Goal: Task Accomplishment & Management: Manage account settings

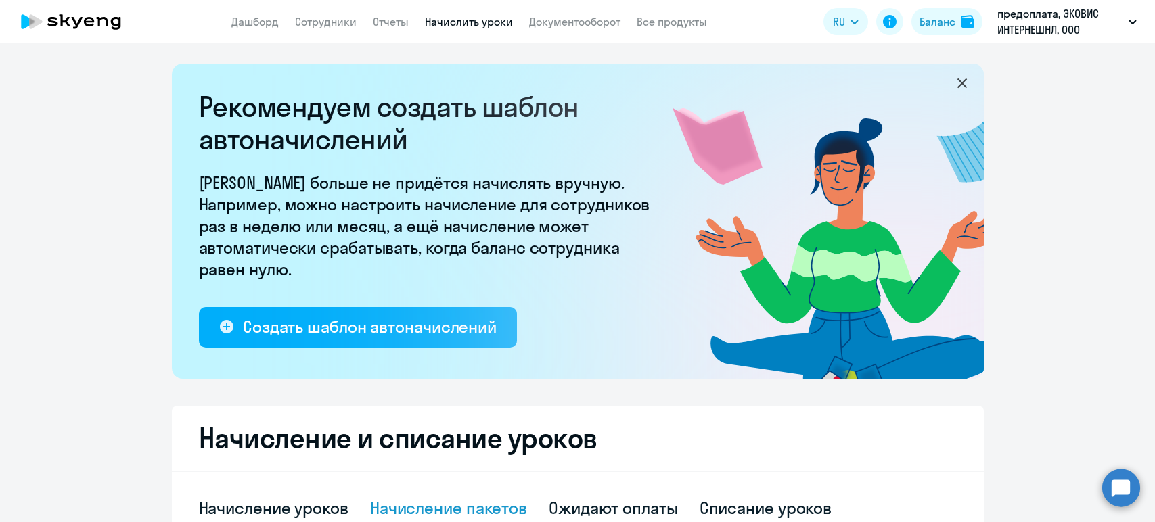
select select "10"
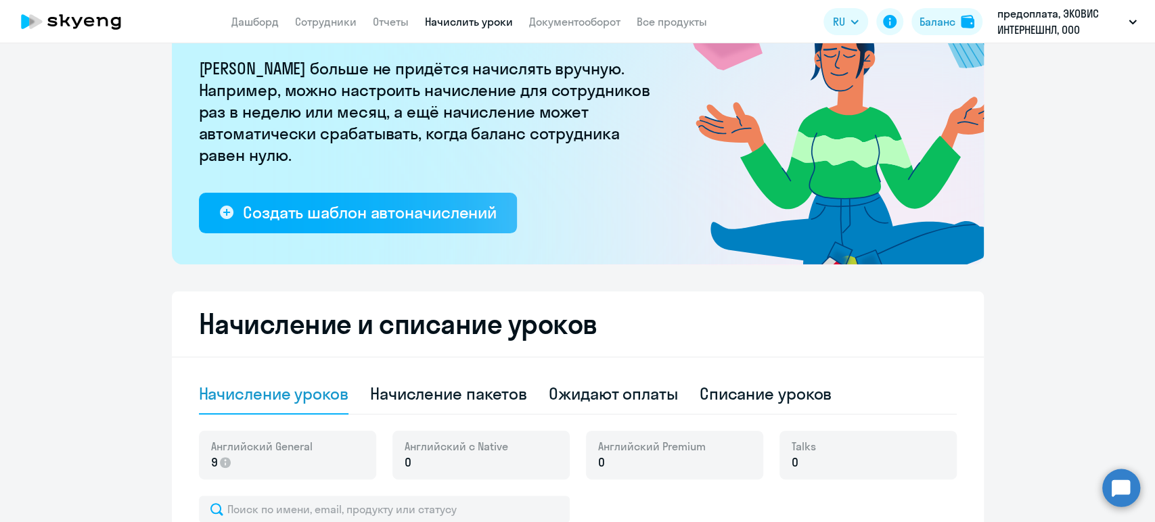
scroll to position [225, 0]
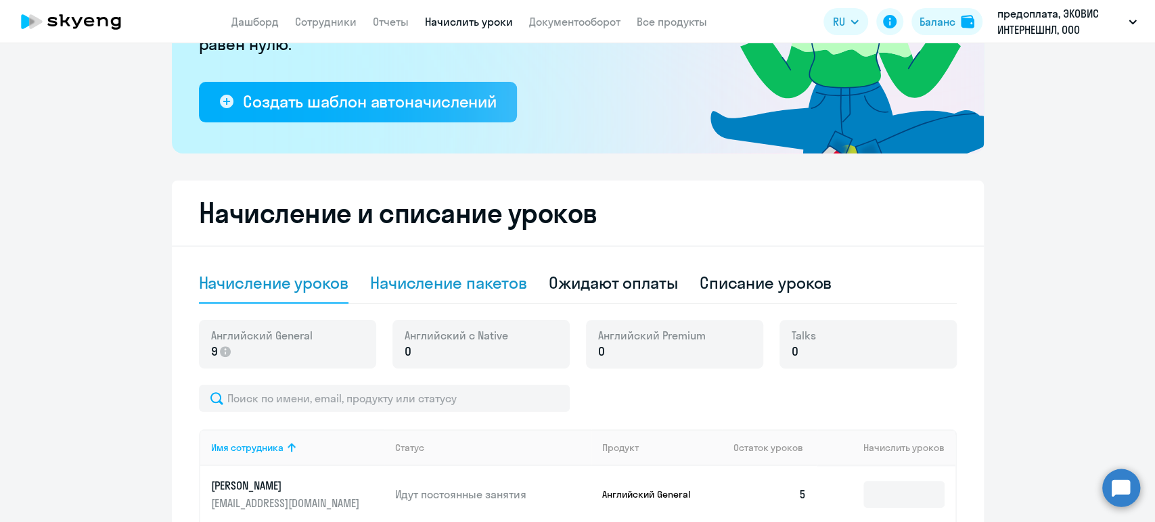
click at [403, 277] on div "Начисление пакетов" at bounding box center [448, 283] width 157 height 22
select select "10"
